Goal: Task Accomplishment & Management: Complete application form

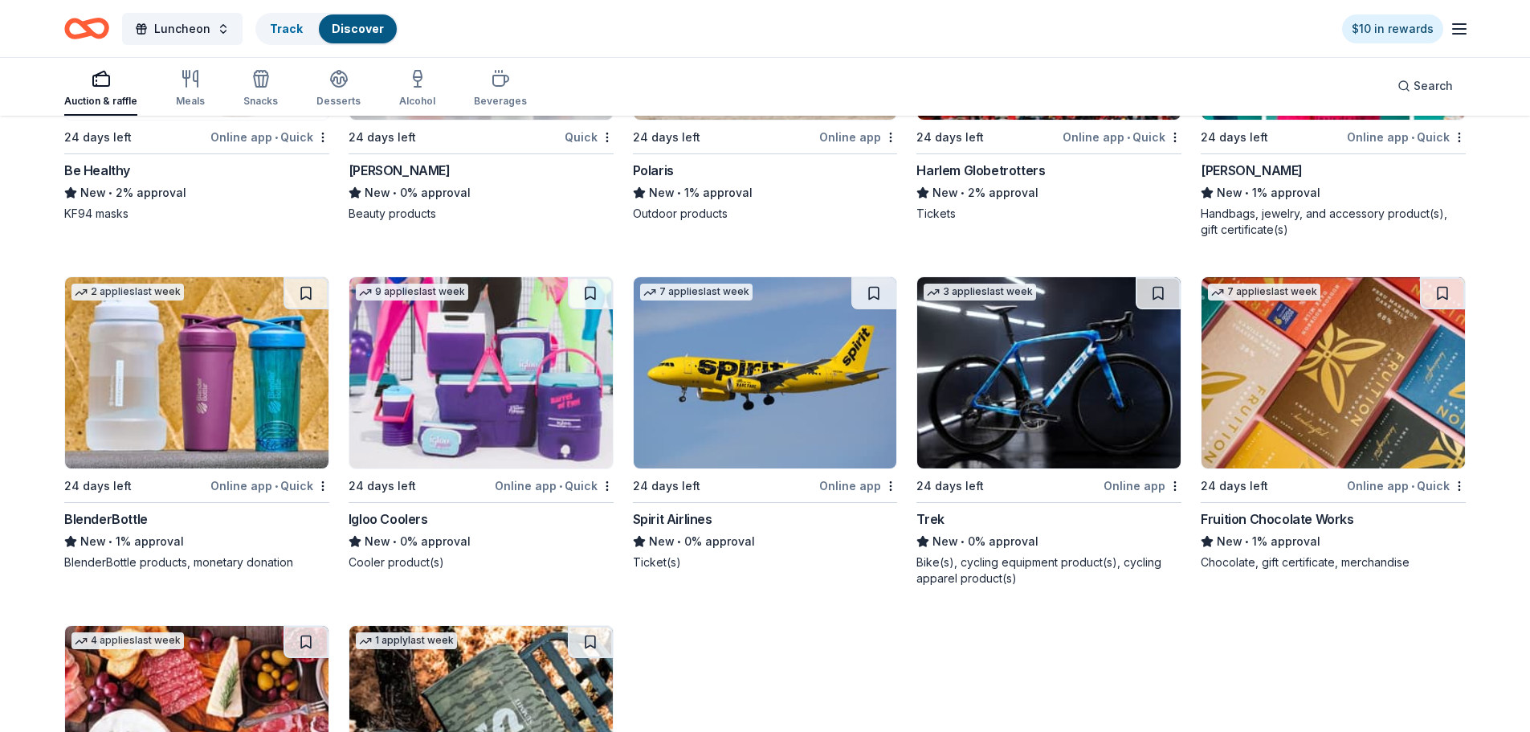
scroll to position [15123, 0]
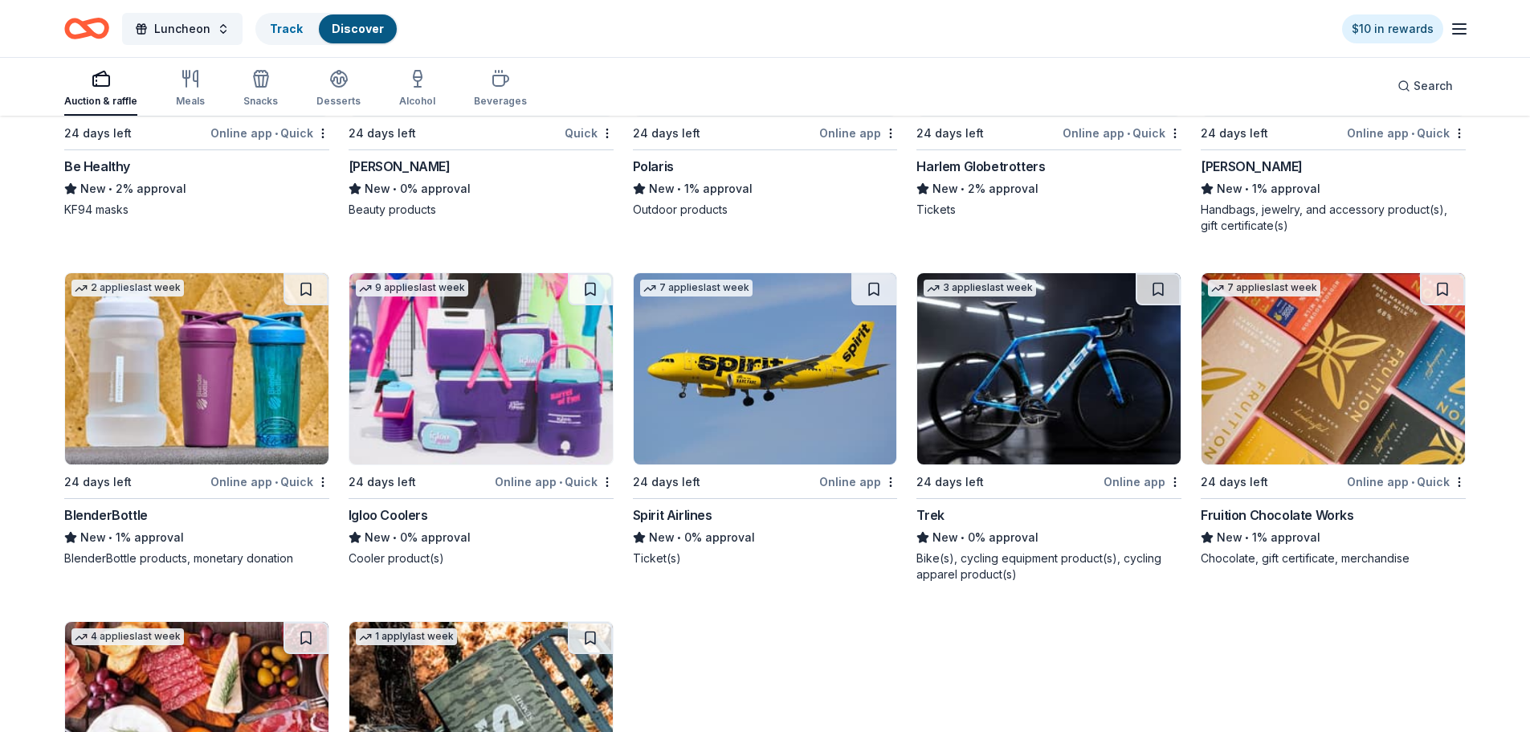
click at [496, 394] on img at bounding box center [480, 368] width 263 height 191
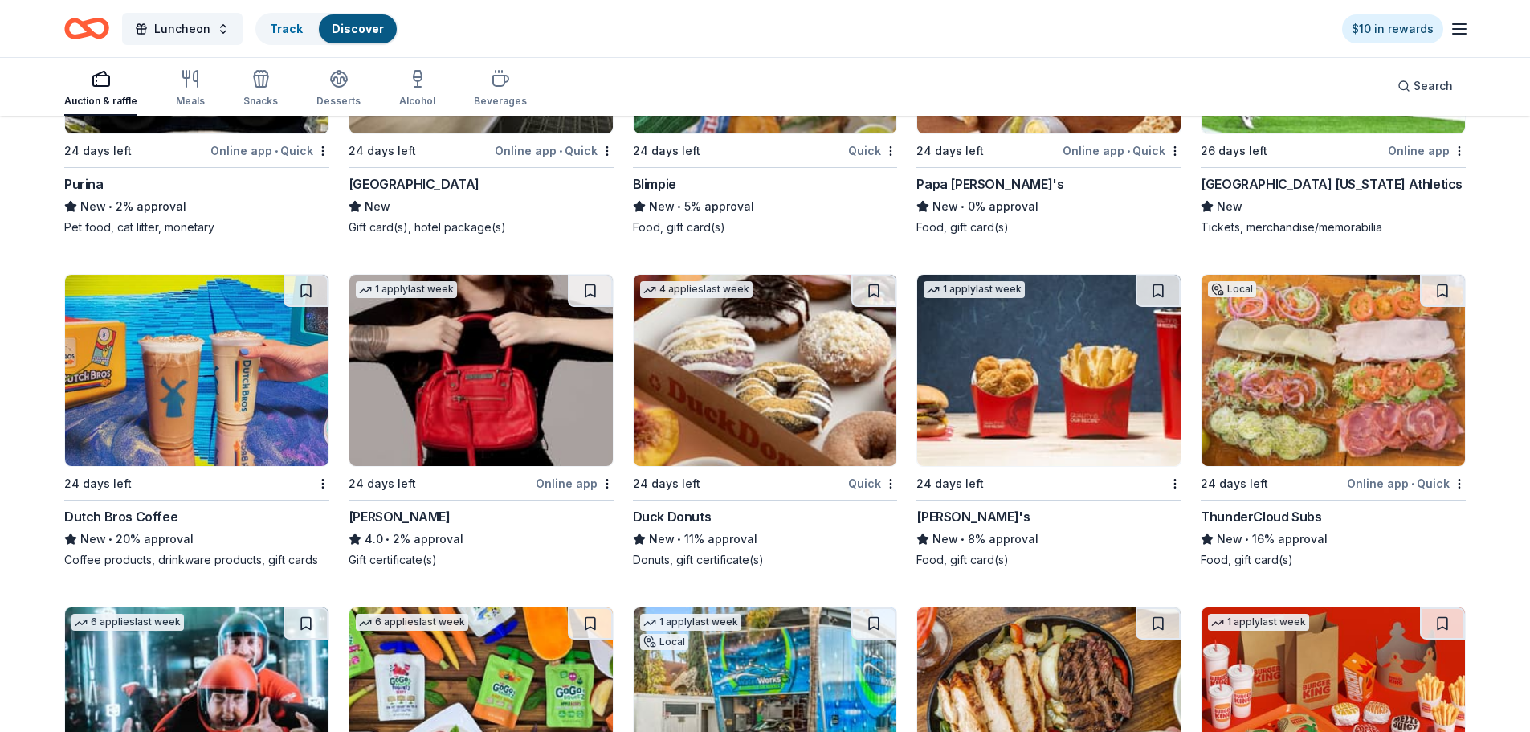
scroll to position [12004, 0]
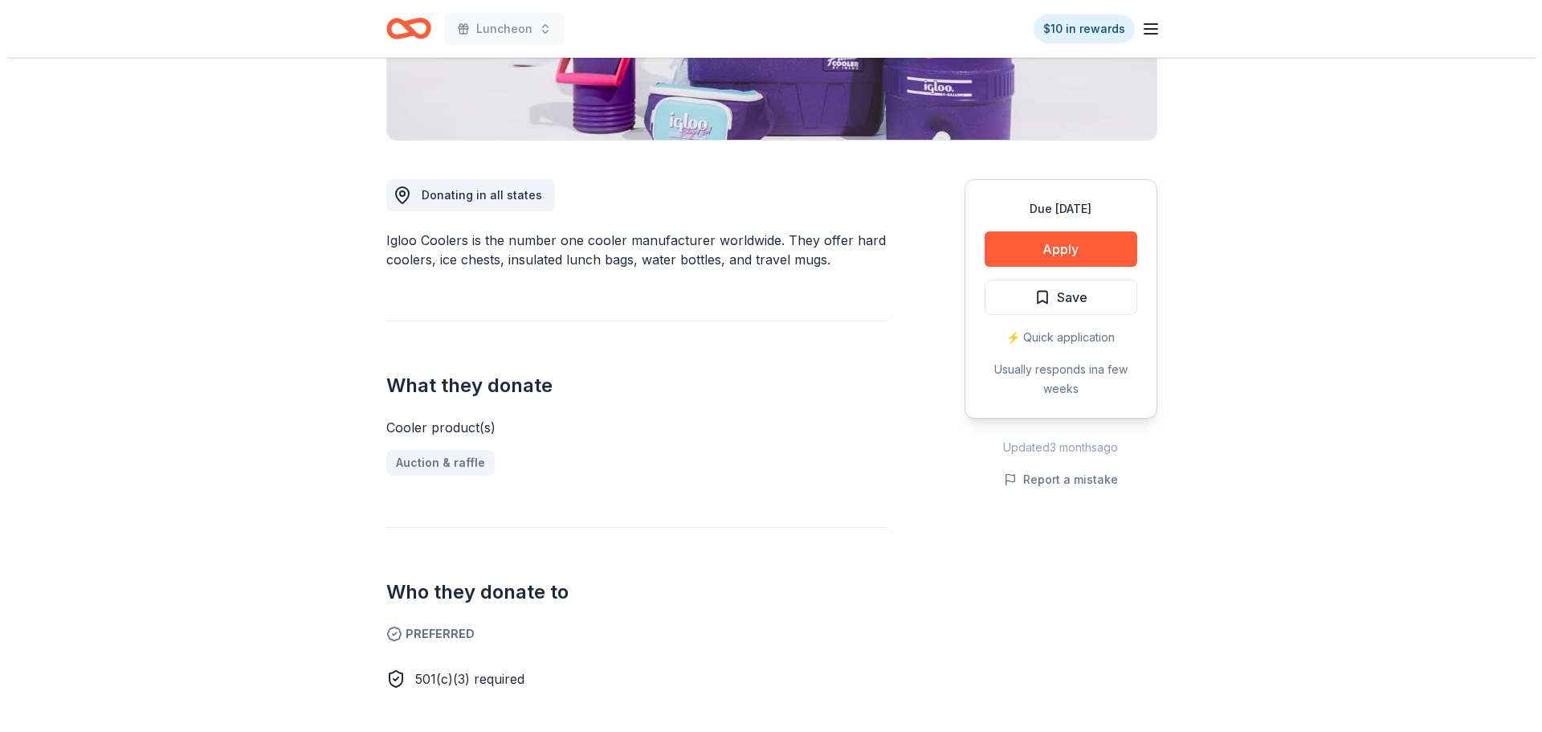
scroll to position [402, 0]
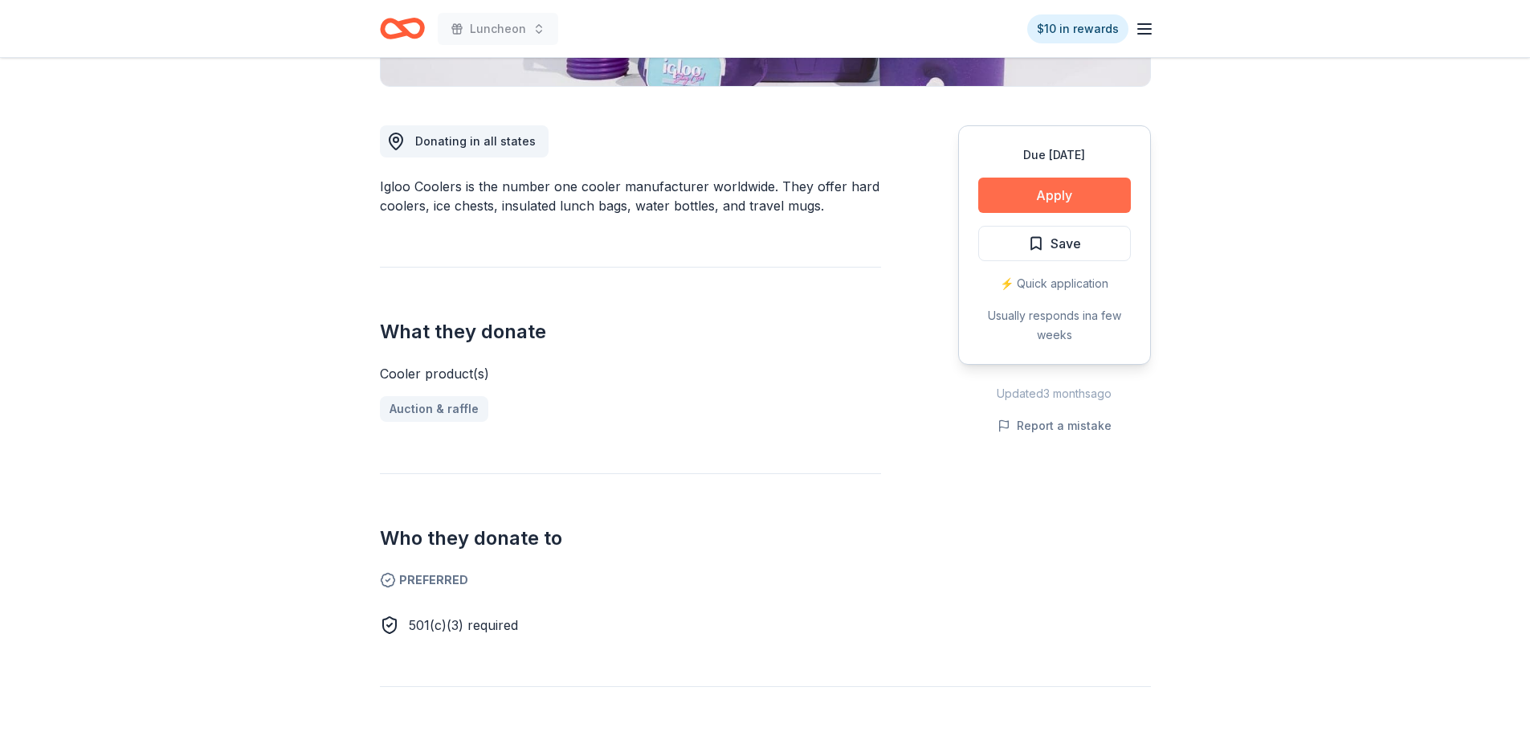
click at [1055, 201] on button "Apply" at bounding box center [1054, 195] width 153 height 35
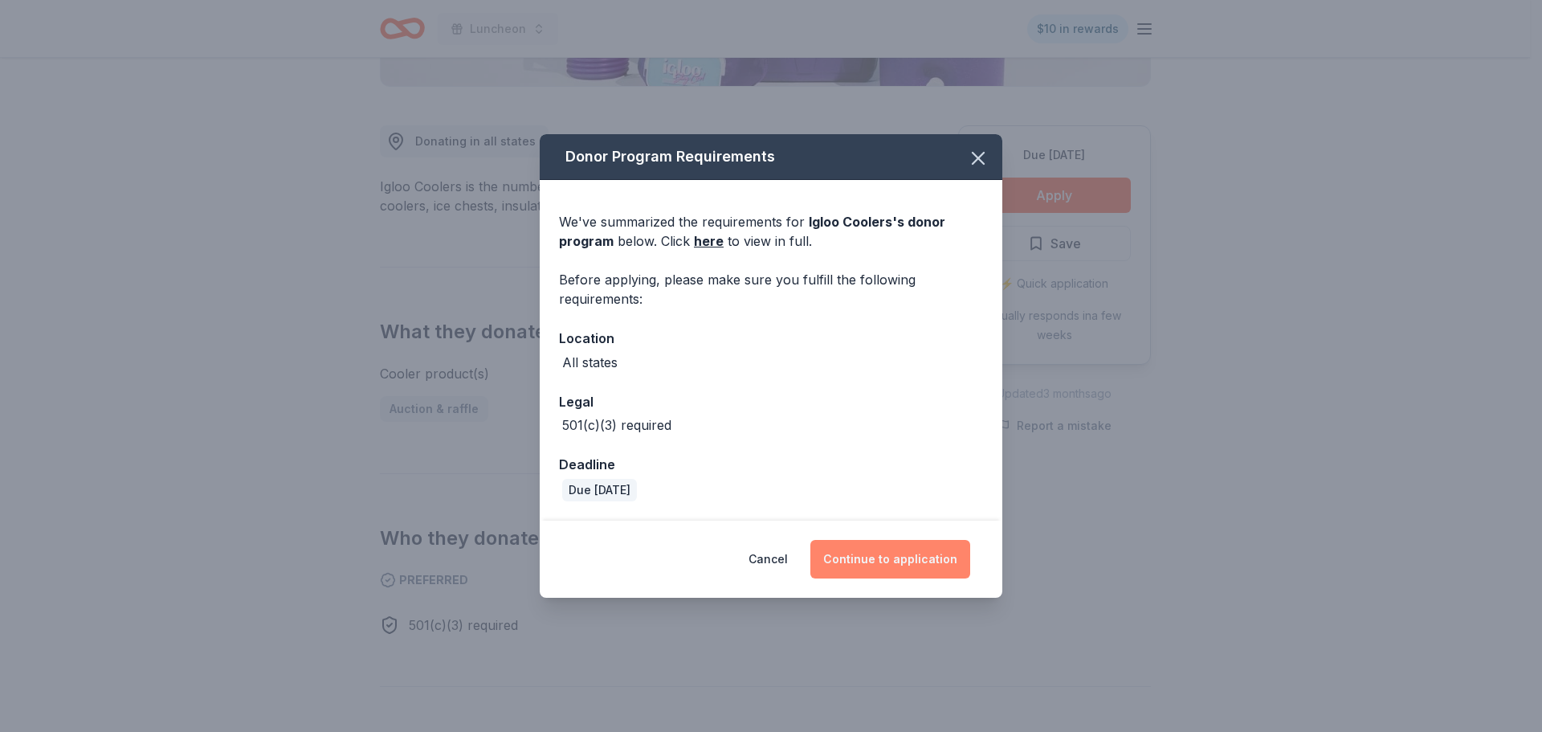
click at [938, 559] on button "Continue to application" at bounding box center [891, 559] width 160 height 39
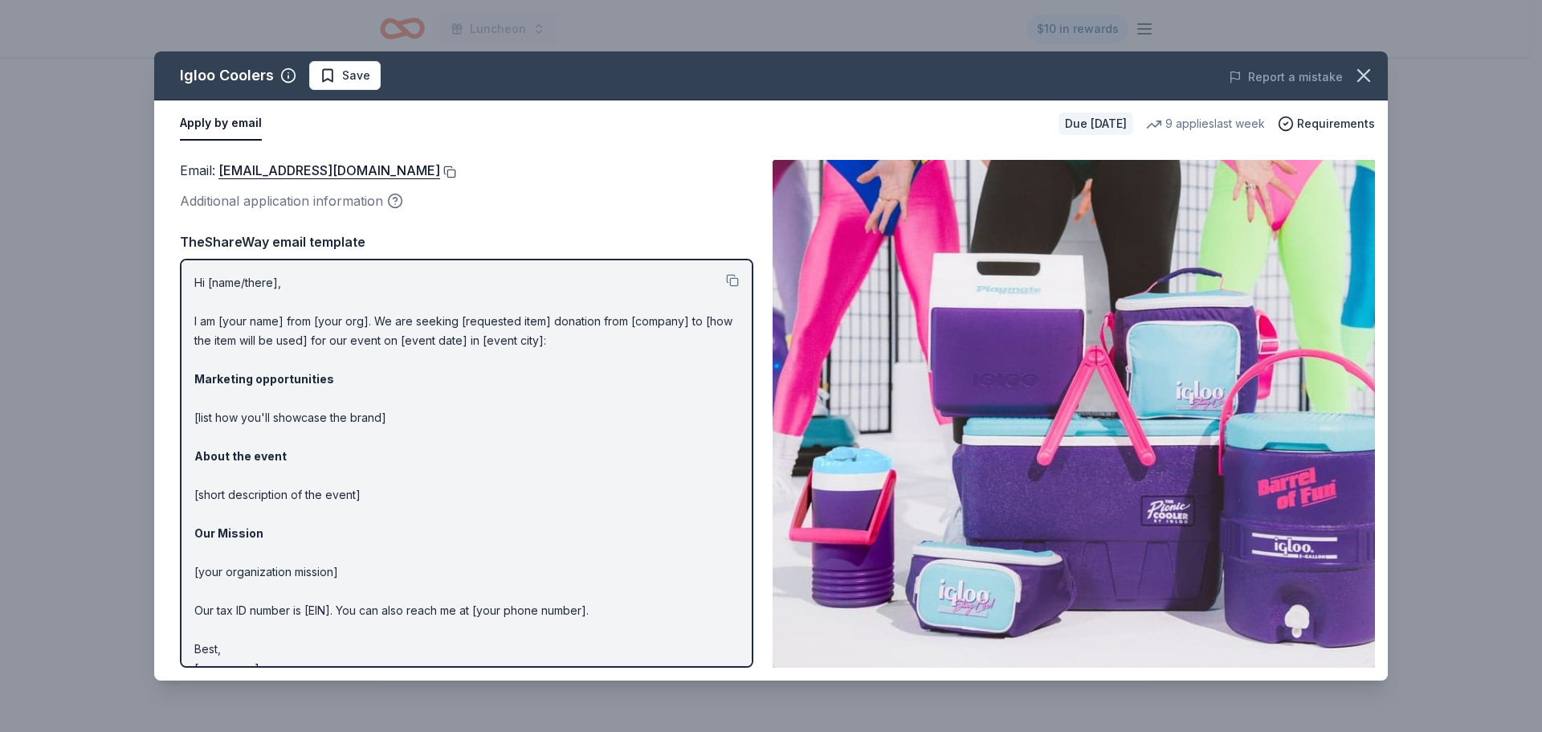
click at [440, 175] on button at bounding box center [448, 171] width 16 height 13
